Goal: Information Seeking & Learning: Learn about a topic

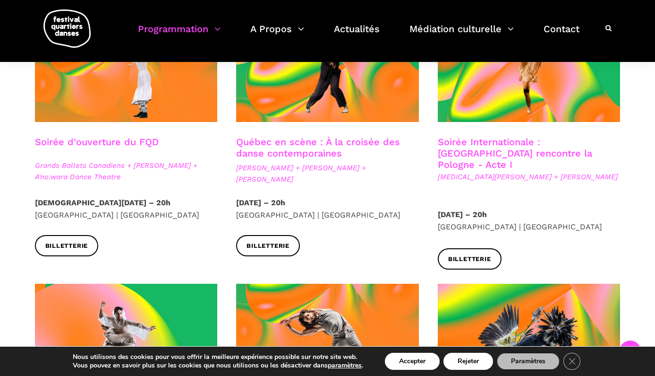
scroll to position [298, 0]
click at [69, 242] on span "Billetterie" at bounding box center [66, 246] width 43 height 10
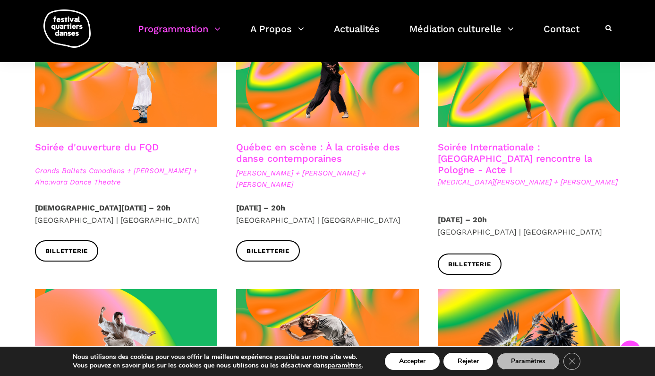
scroll to position [300, 0]
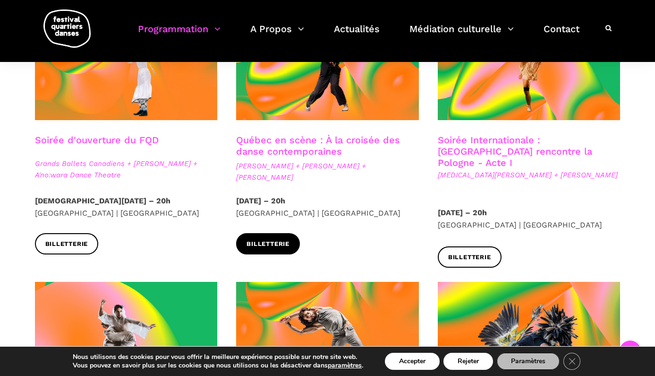
click at [277, 247] on span "Billetterie" at bounding box center [268, 244] width 43 height 10
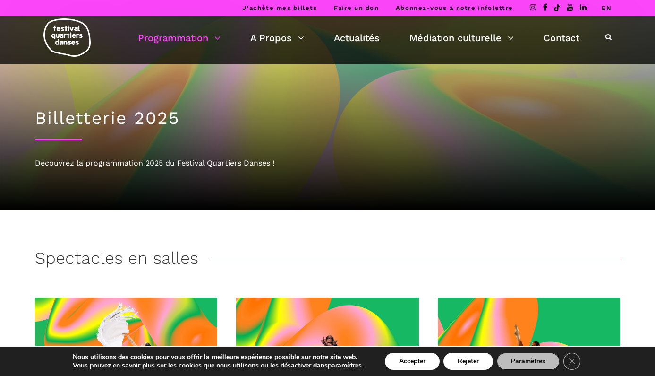
scroll to position [0, 0]
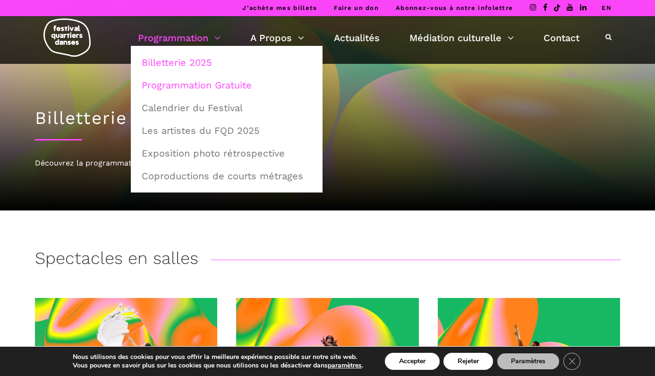
click at [197, 86] on link "Programmation Gratuite" at bounding box center [226, 85] width 181 height 22
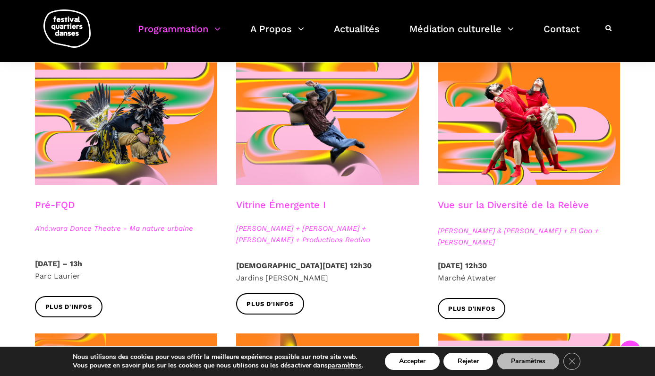
scroll to position [259, 0]
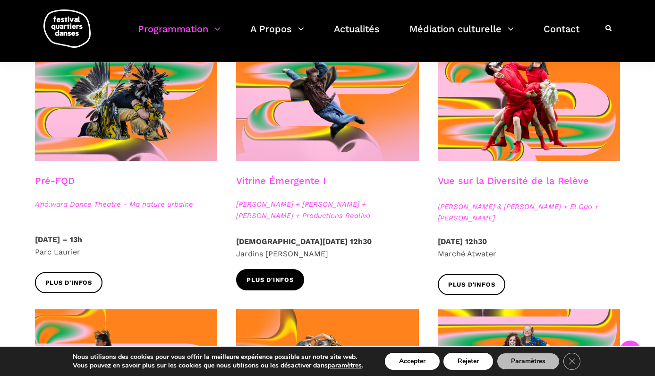
click at [274, 277] on span "Plus d'infos" at bounding box center [270, 280] width 47 height 10
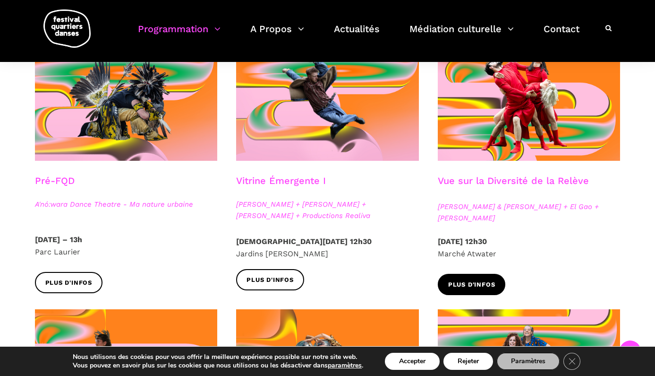
click at [471, 283] on span "Plus d'infos" at bounding box center [471, 285] width 47 height 10
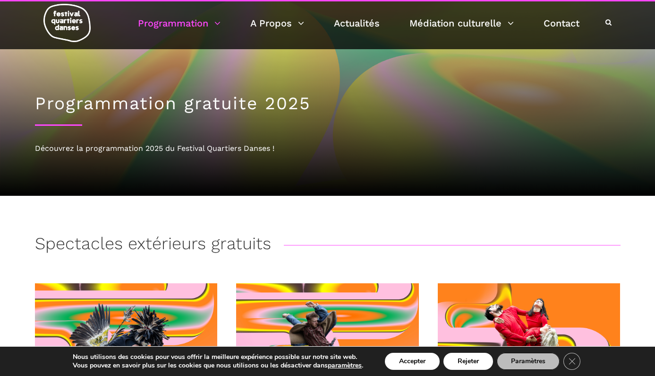
scroll to position [12, 0]
